Goal: Information Seeking & Learning: Learn about a topic

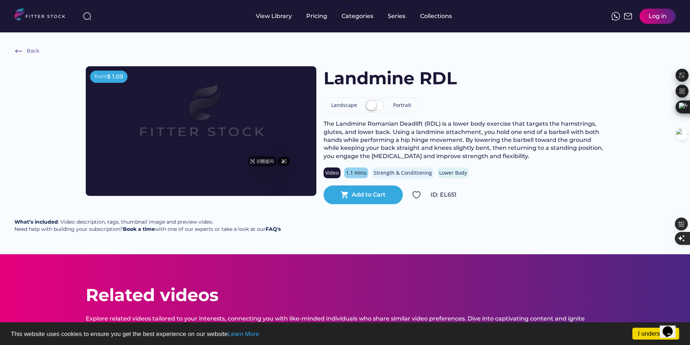
click at [228, 136] on img at bounding box center [201, 118] width 184 height 104
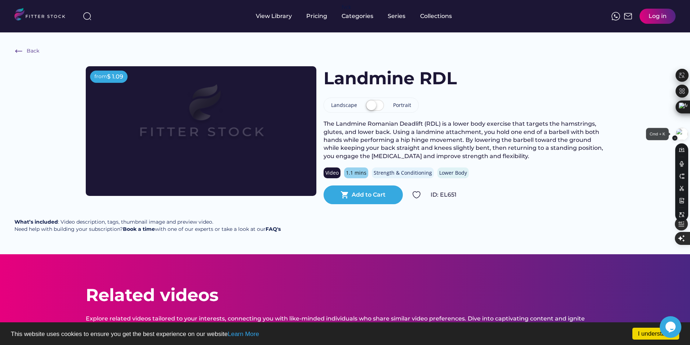
click at [683, 136] on img at bounding box center [681, 134] width 12 height 12
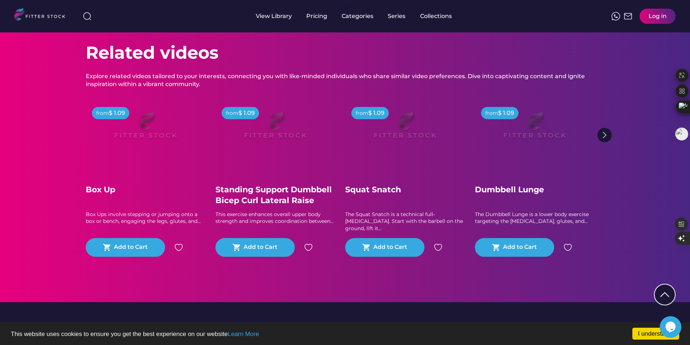
scroll to position [244, 0]
